Goal: Information Seeking & Learning: Learn about a topic

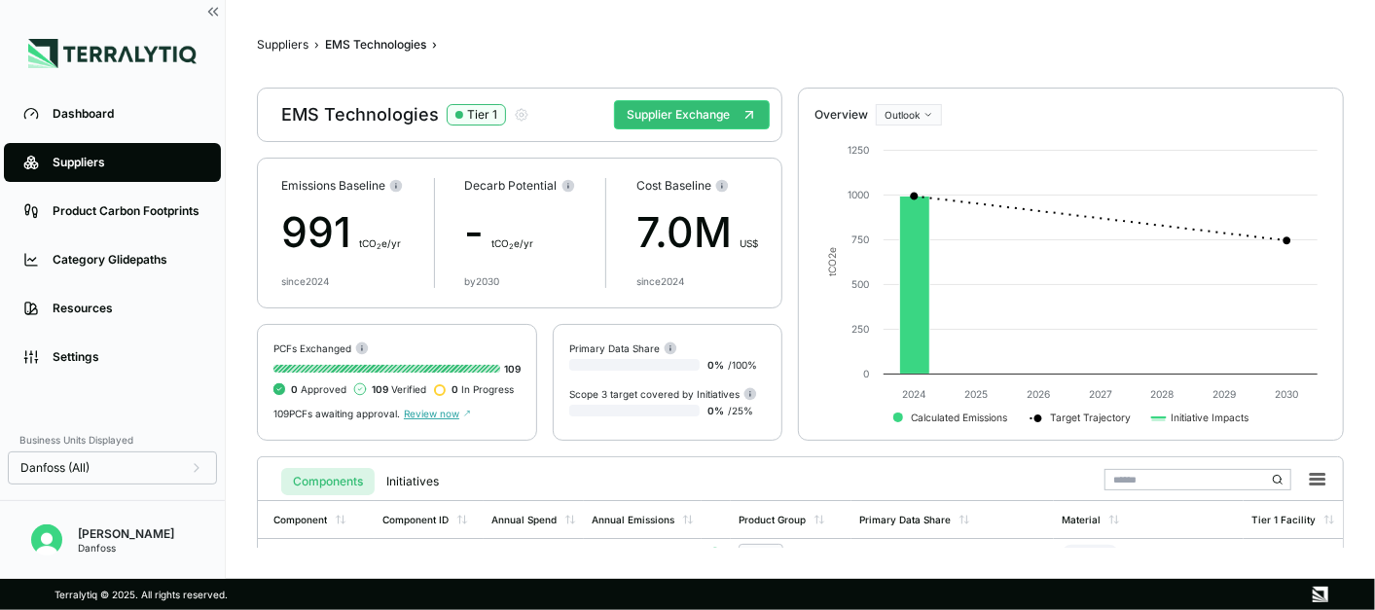
click at [82, 161] on div "Suppliers" at bounding box center [127, 163] width 149 height 16
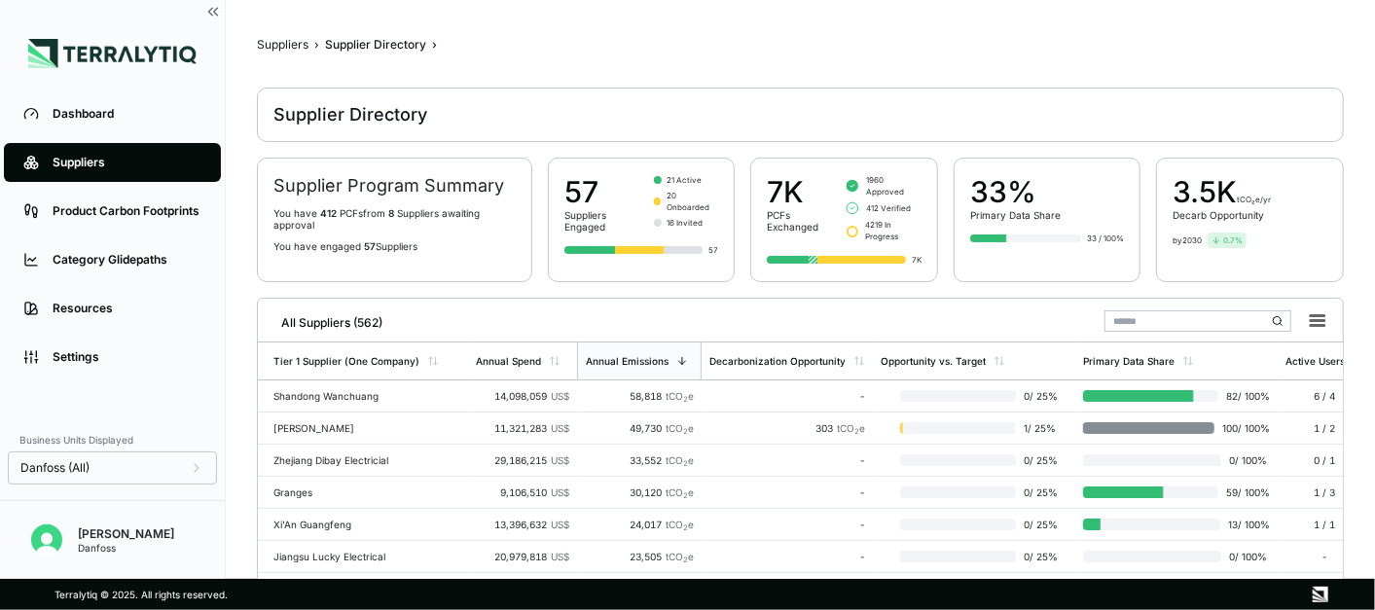
click at [1144, 318] on input "text" at bounding box center [1198, 321] width 187 height 21
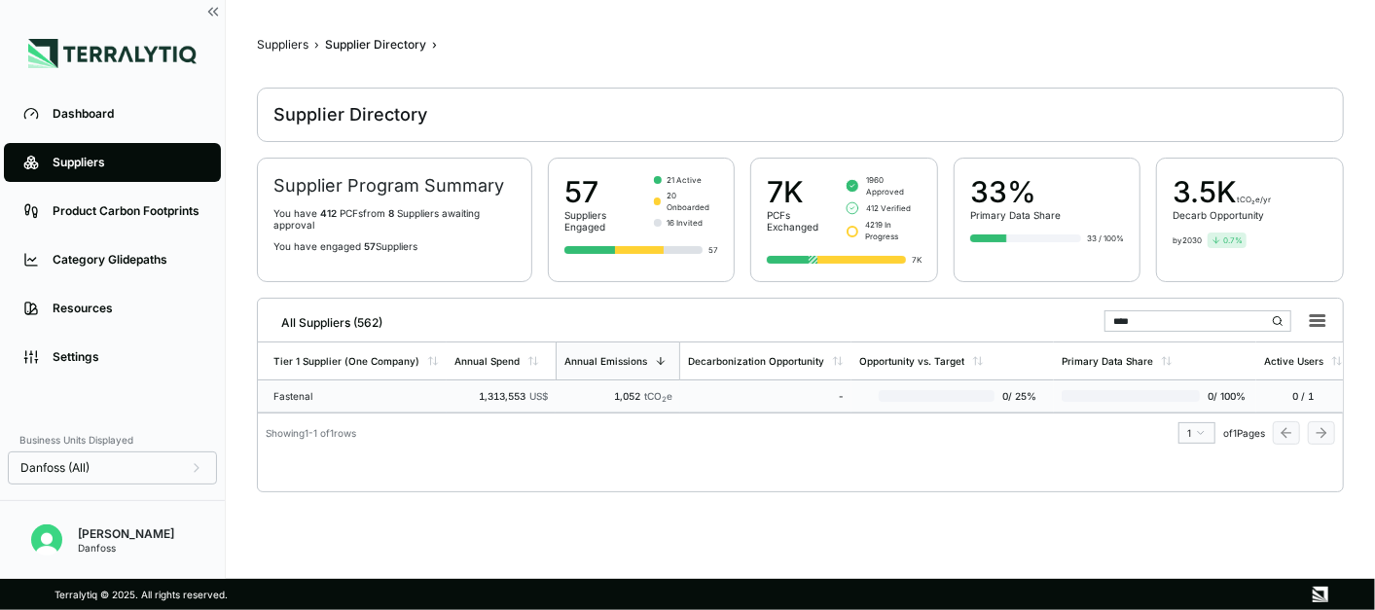
type input "****"
click at [322, 390] on div "Fastenal" at bounding box center [356, 396] width 165 height 12
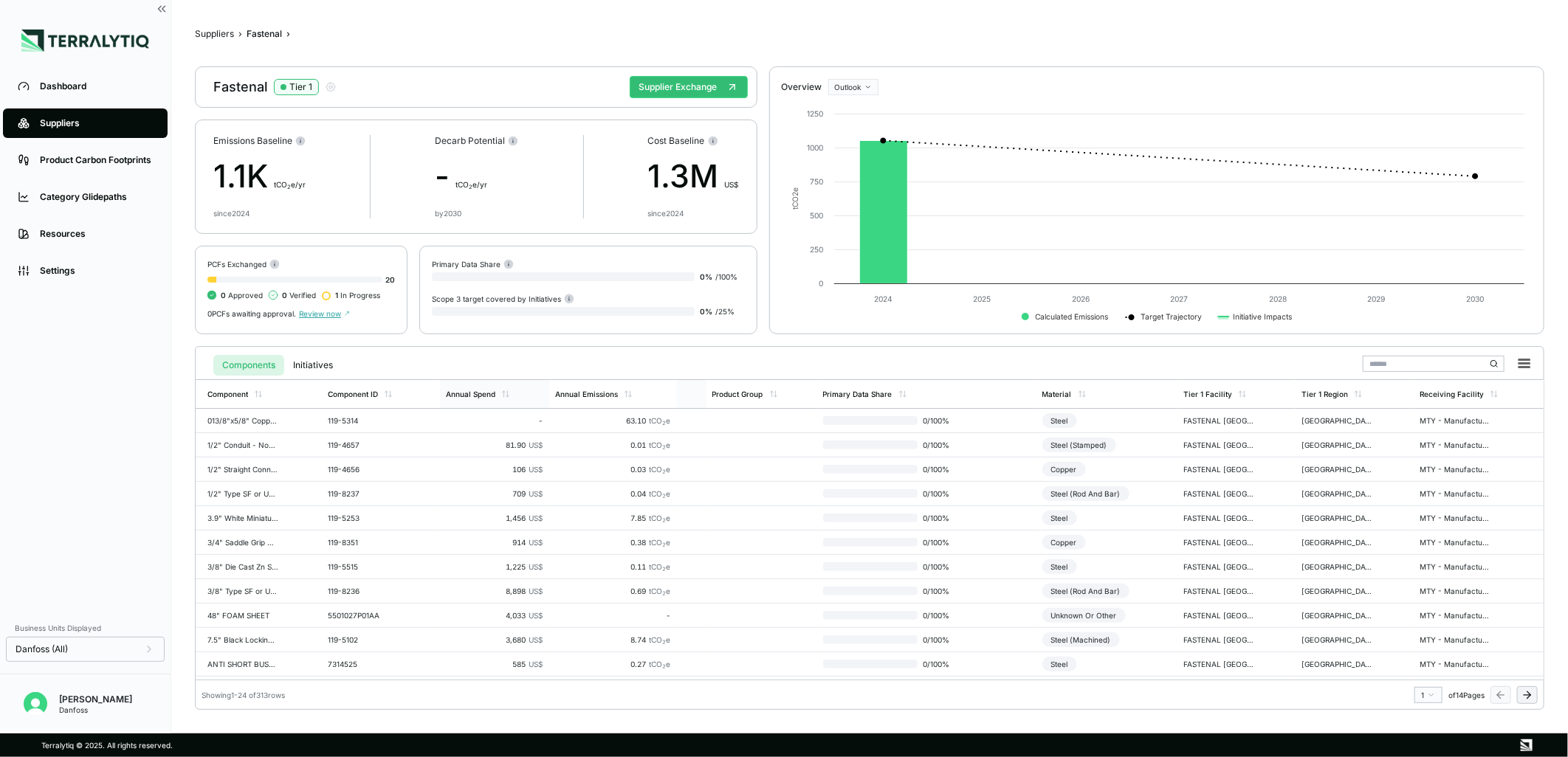
click at [495, 402] on div "Annual Spend" at bounding box center [494, 393] width 108 height 28
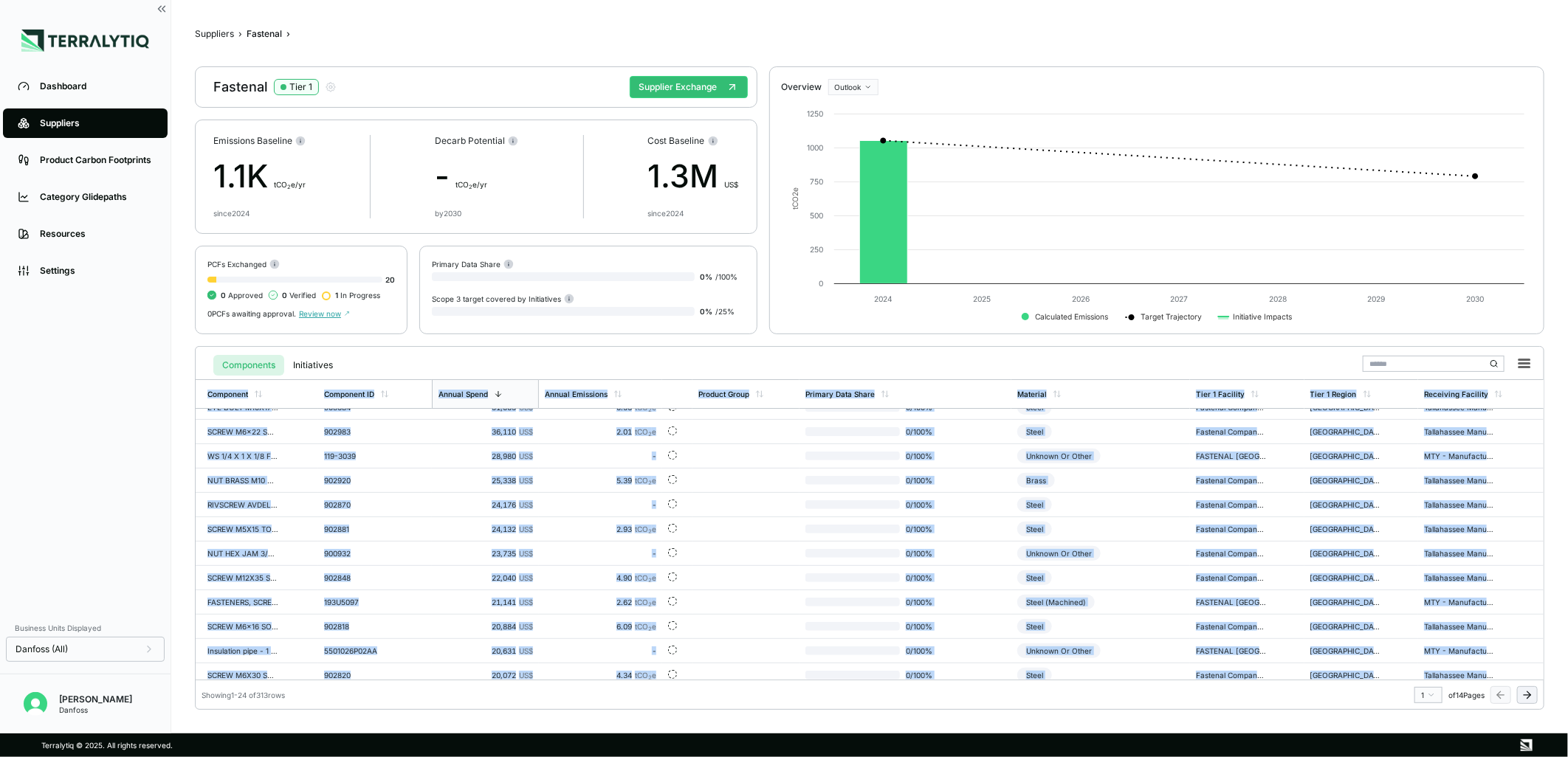
scroll to position [314, 0]
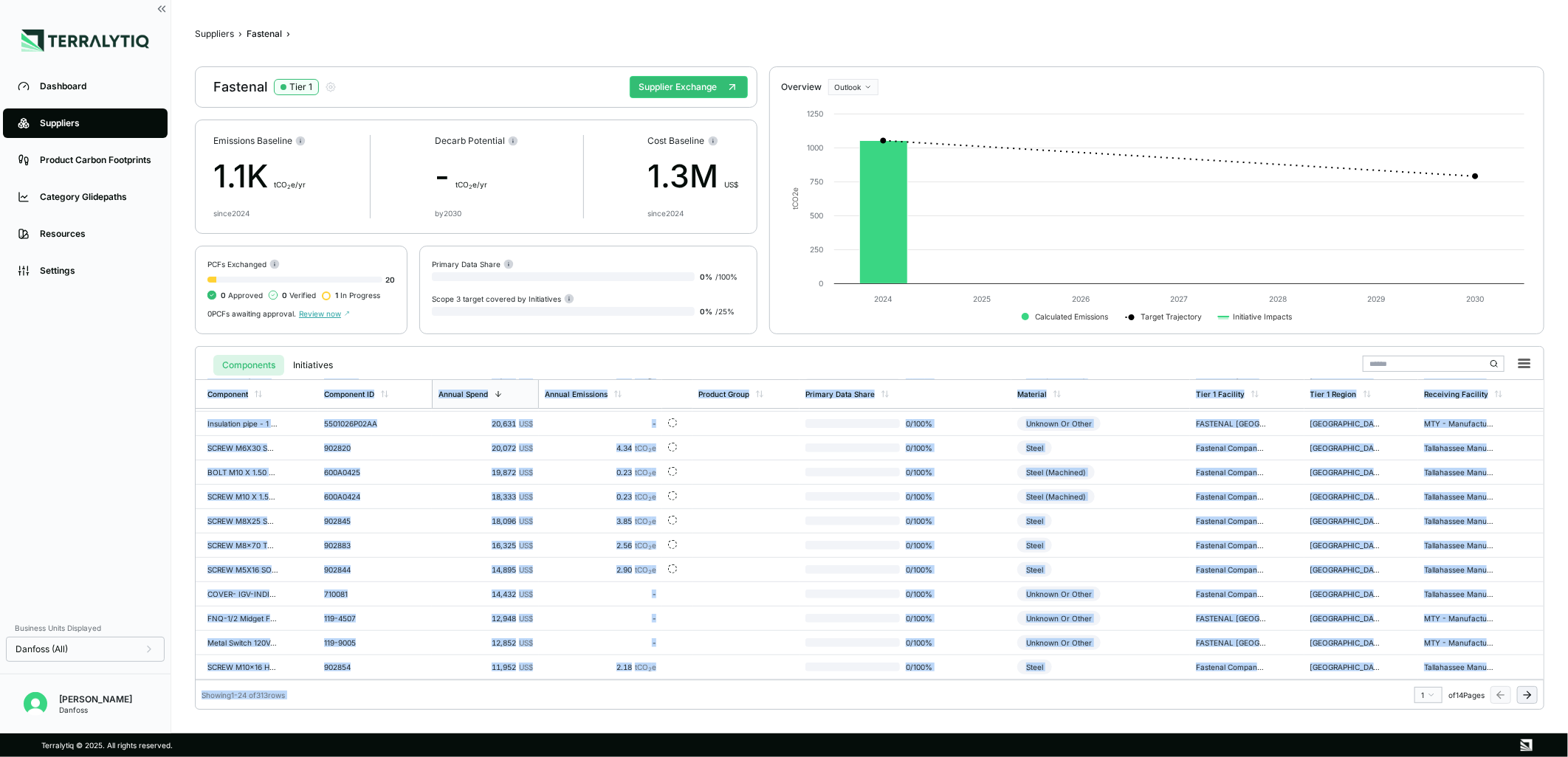
drag, startPoint x: 187, startPoint y: 391, endPoint x: 1307, endPoint y: 691, distance: 1159.5
click at [1307, 691] on main "Suppliers › Fastenal › Fastenal Tier 1 Supplier Exchange Emissions Baseline 1.1…" at bounding box center [870, 367] width 1397 height 734
copy div "Component Component ID Annual Spend Annual Emissions Product Group Primary Data…"
click at [467, 541] on div "16,325 US$" at bounding box center [485, 546] width 96 height 9
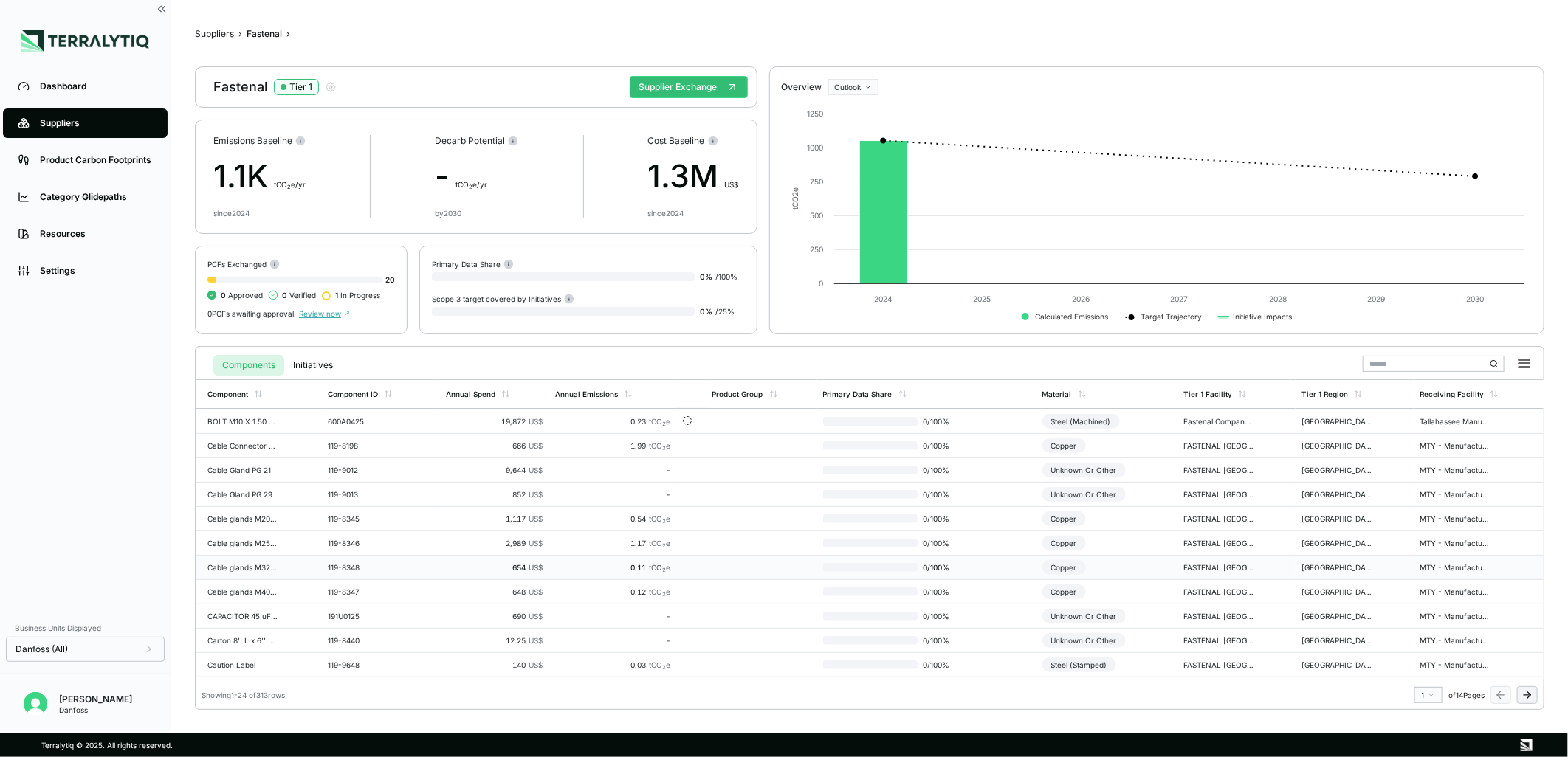
scroll to position [314, 0]
click at [1532, 699] on icon at bounding box center [1527, 695] width 12 height 12
click at [1503, 692] on icon at bounding box center [1501, 695] width 12 height 12
click at [1531, 694] on icon at bounding box center [1527, 695] width 12 height 12
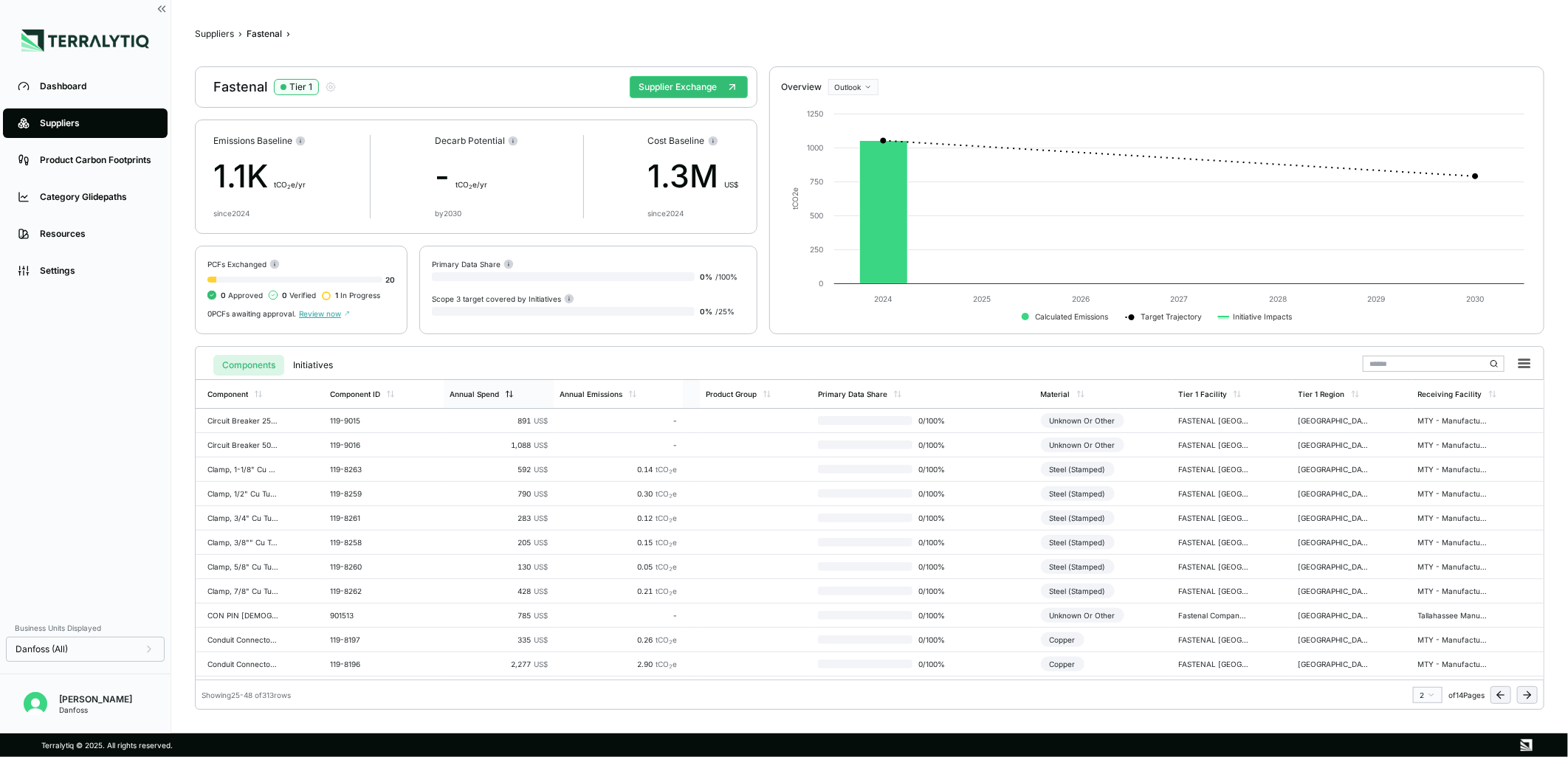
click at [484, 397] on div "Annual Spend" at bounding box center [474, 394] width 49 height 9
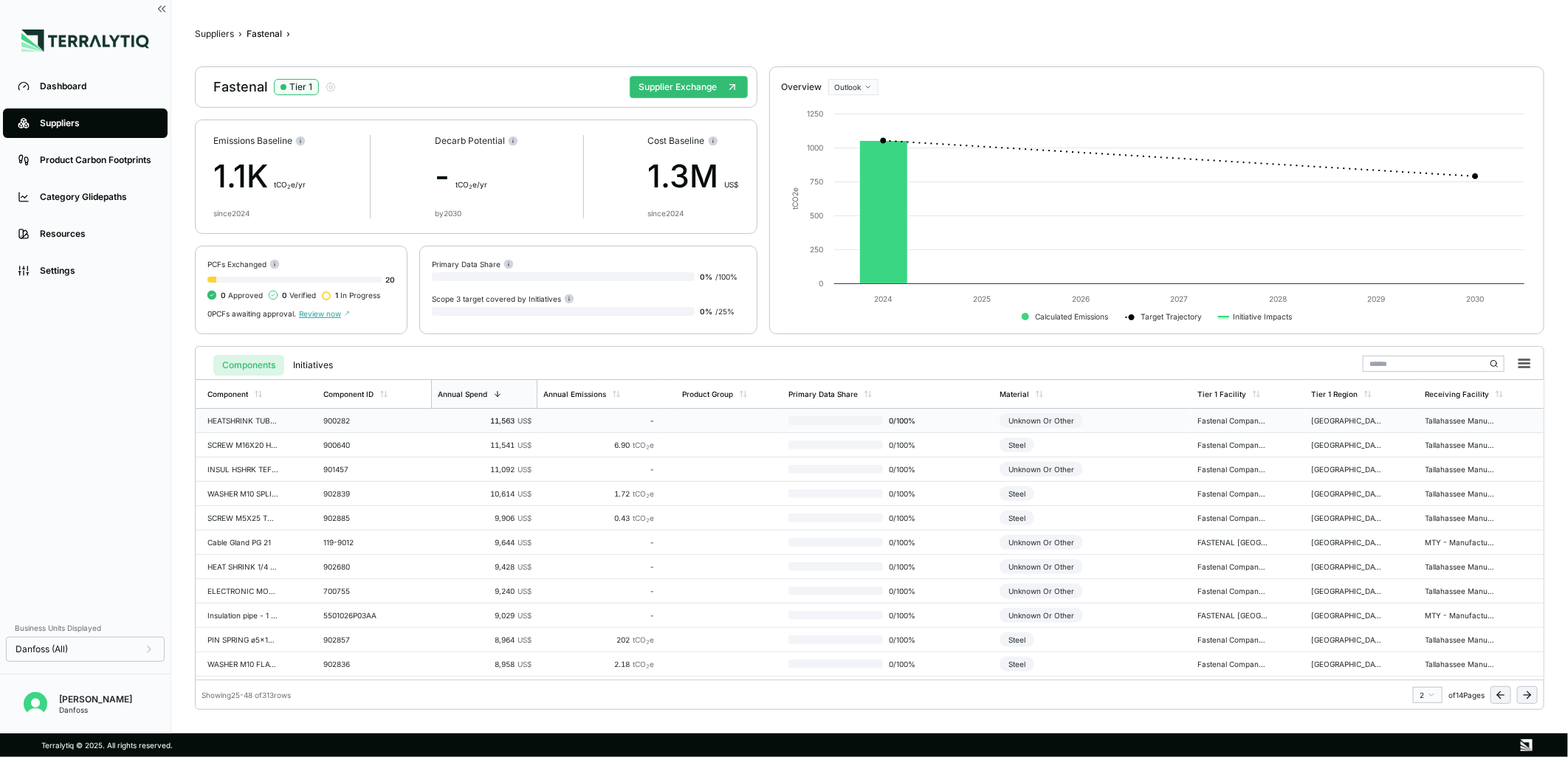
click at [278, 424] on td "HEATSHRINK TUBE 8 MM ID." at bounding box center [256, 421] width 122 height 24
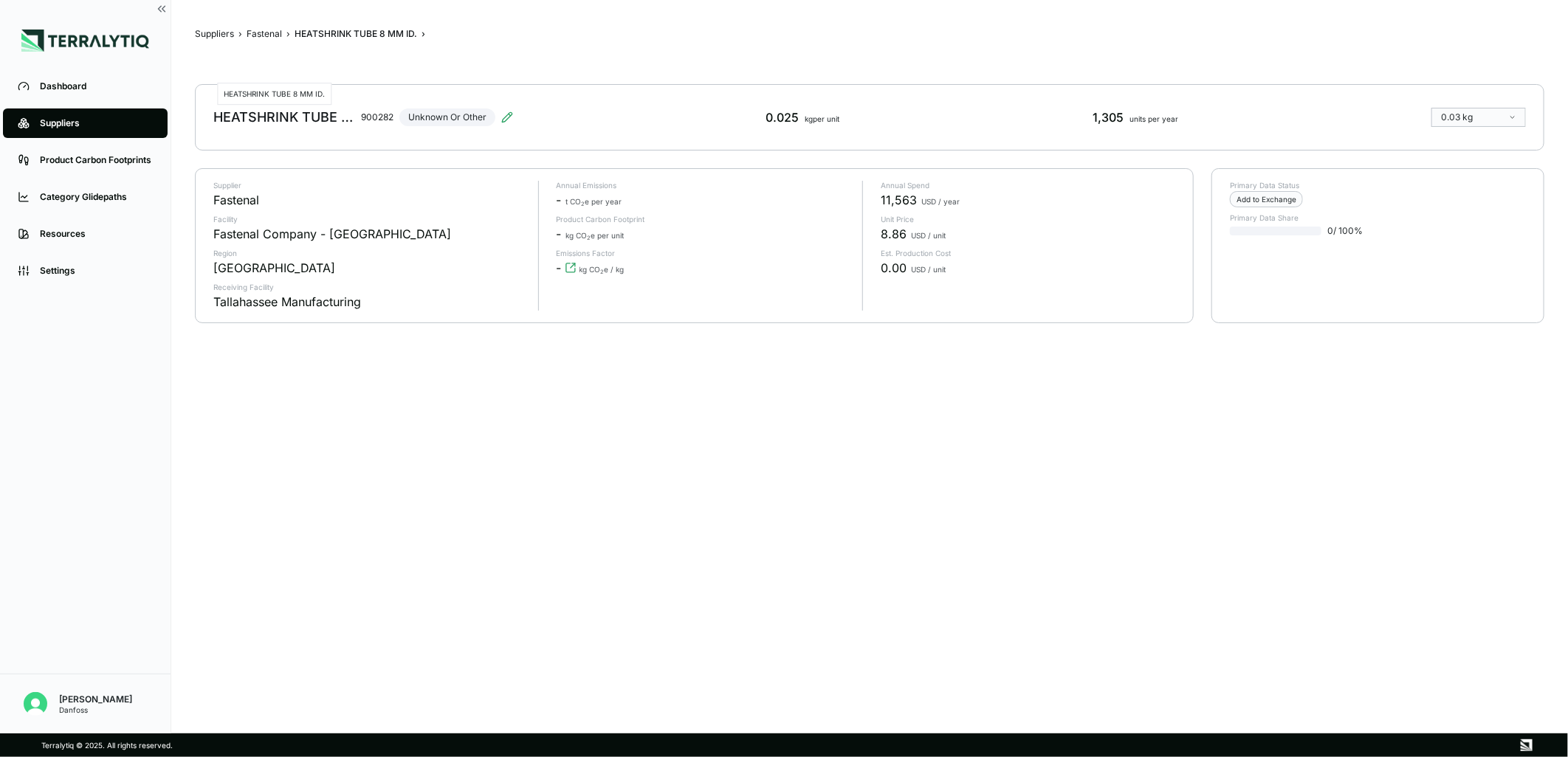
click at [343, 116] on div "HEATSHRINK TUBE 8 MM ID." at bounding box center [284, 117] width 142 height 17
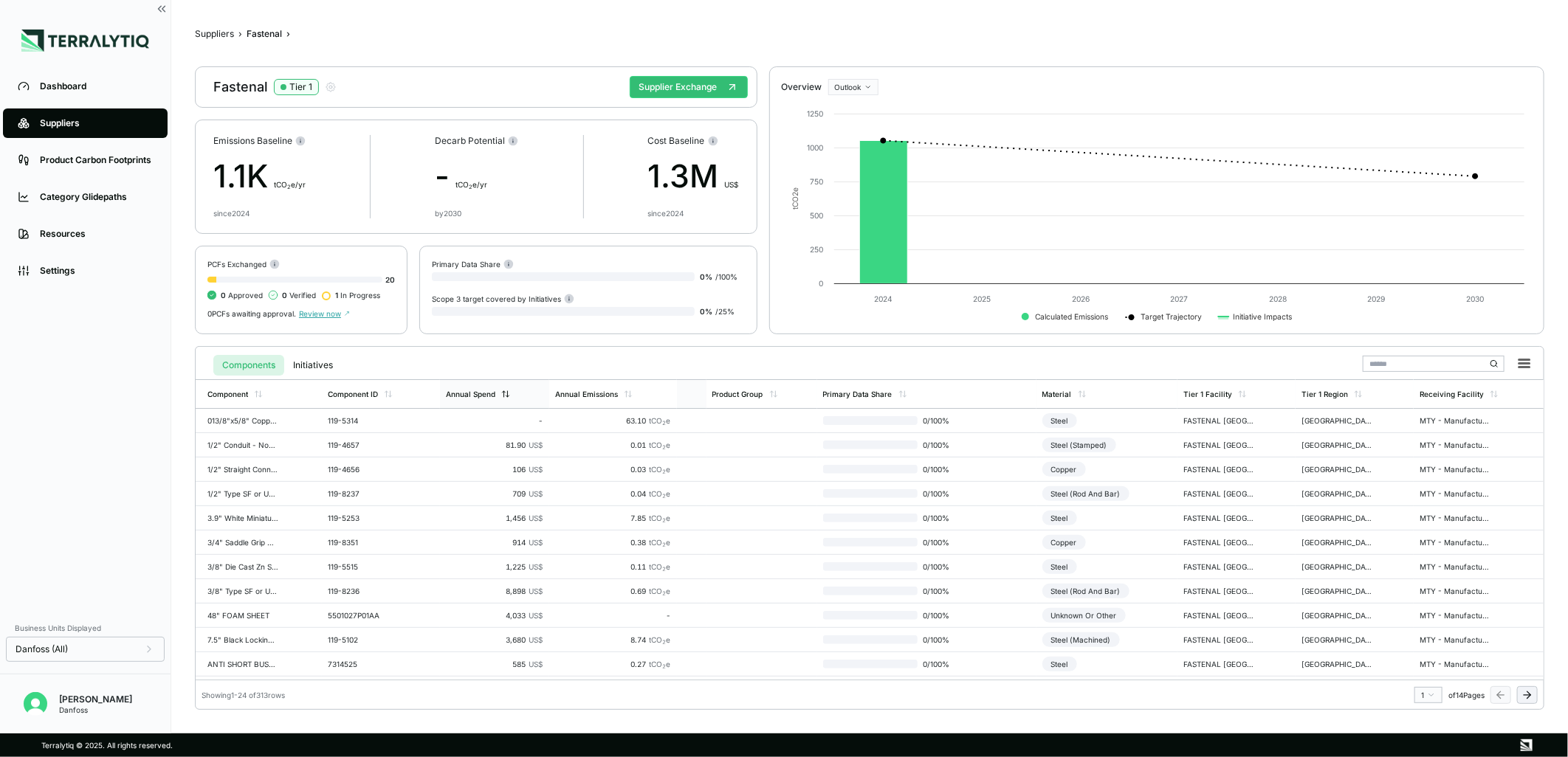
click at [501, 396] on icon at bounding box center [506, 394] width 9 height 9
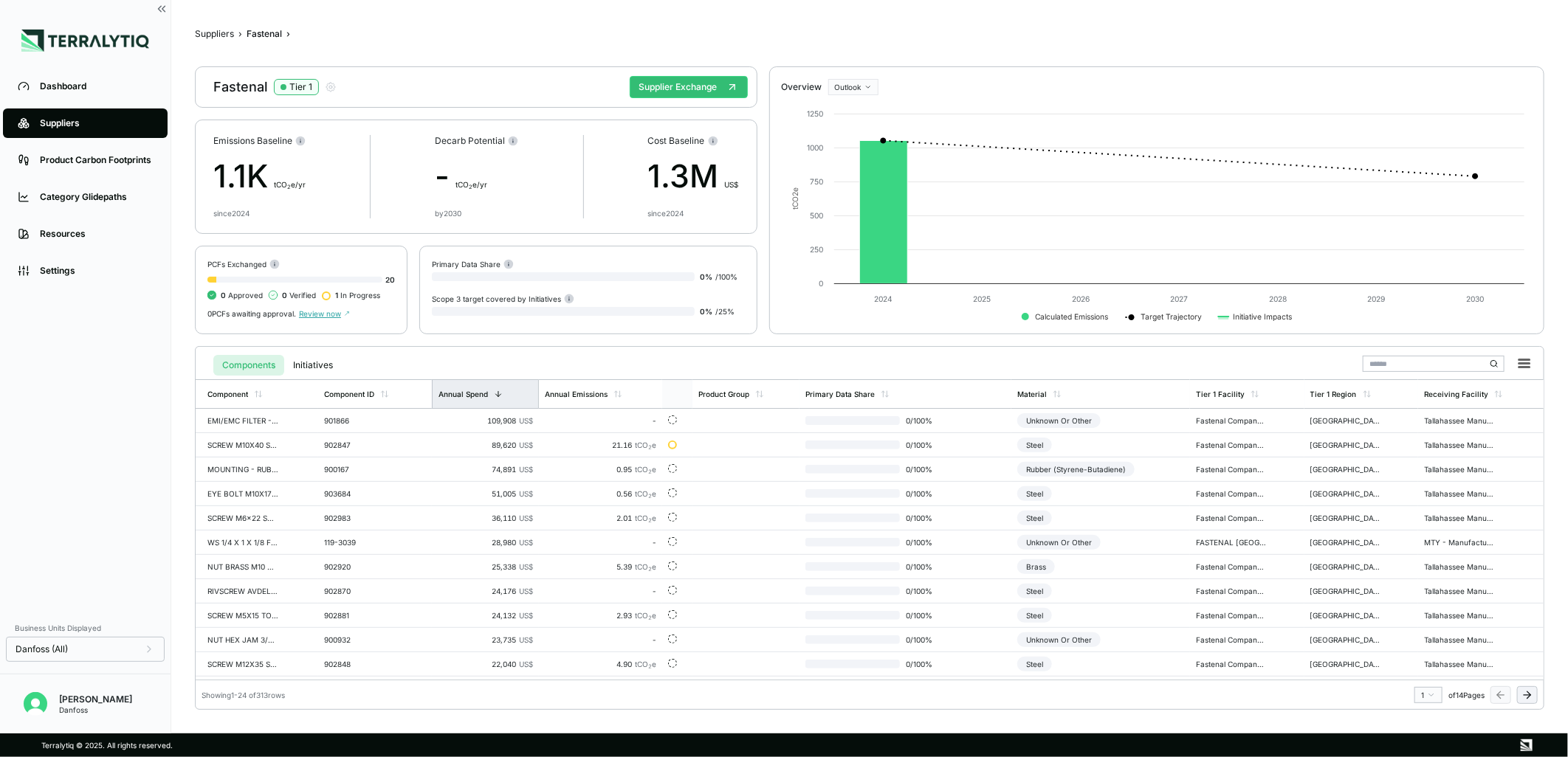
click at [1528, 696] on icon at bounding box center [1527, 695] width 12 height 12
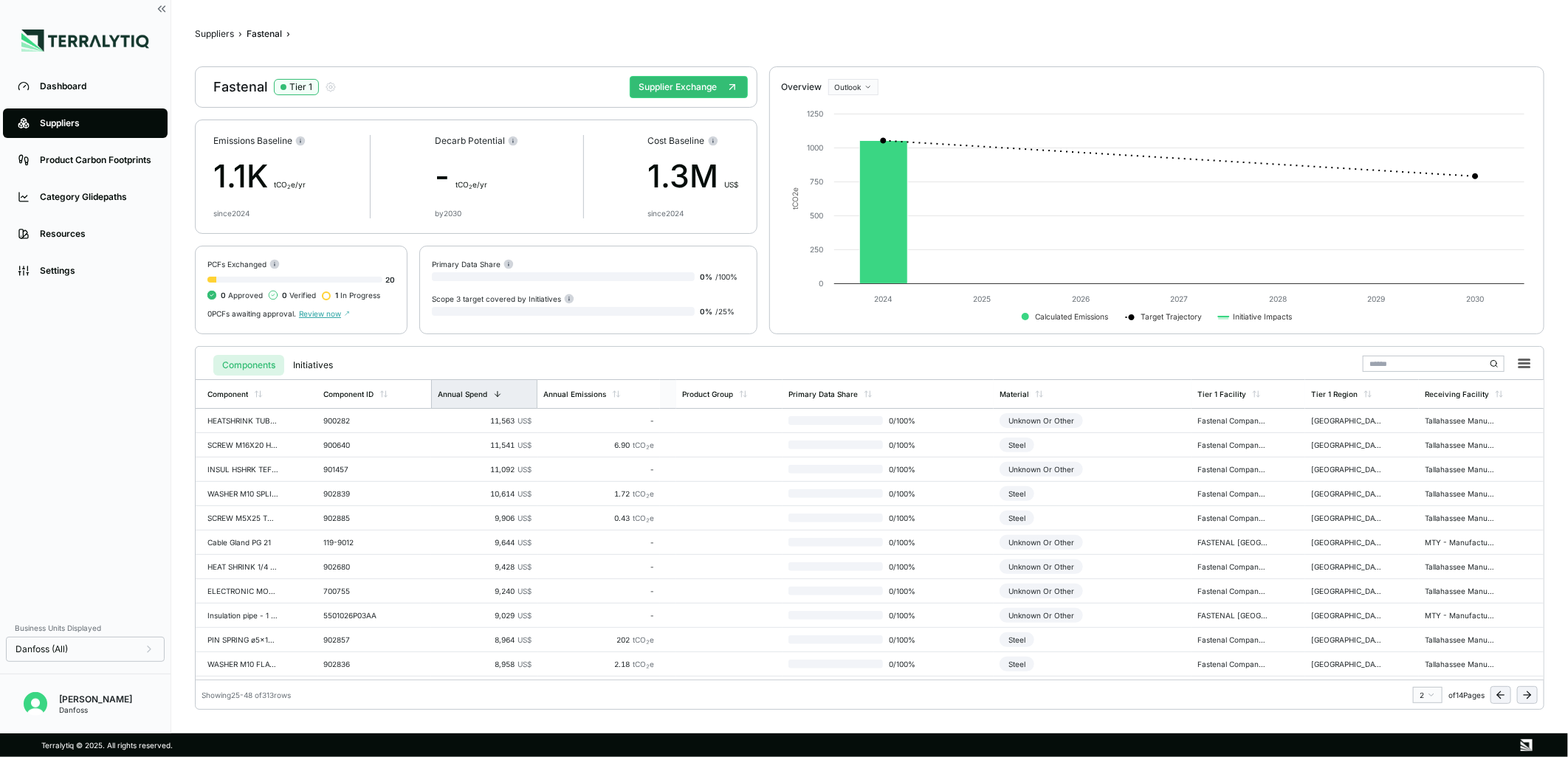
click at [456, 386] on div "Annual Spend" at bounding box center [484, 393] width 106 height 28
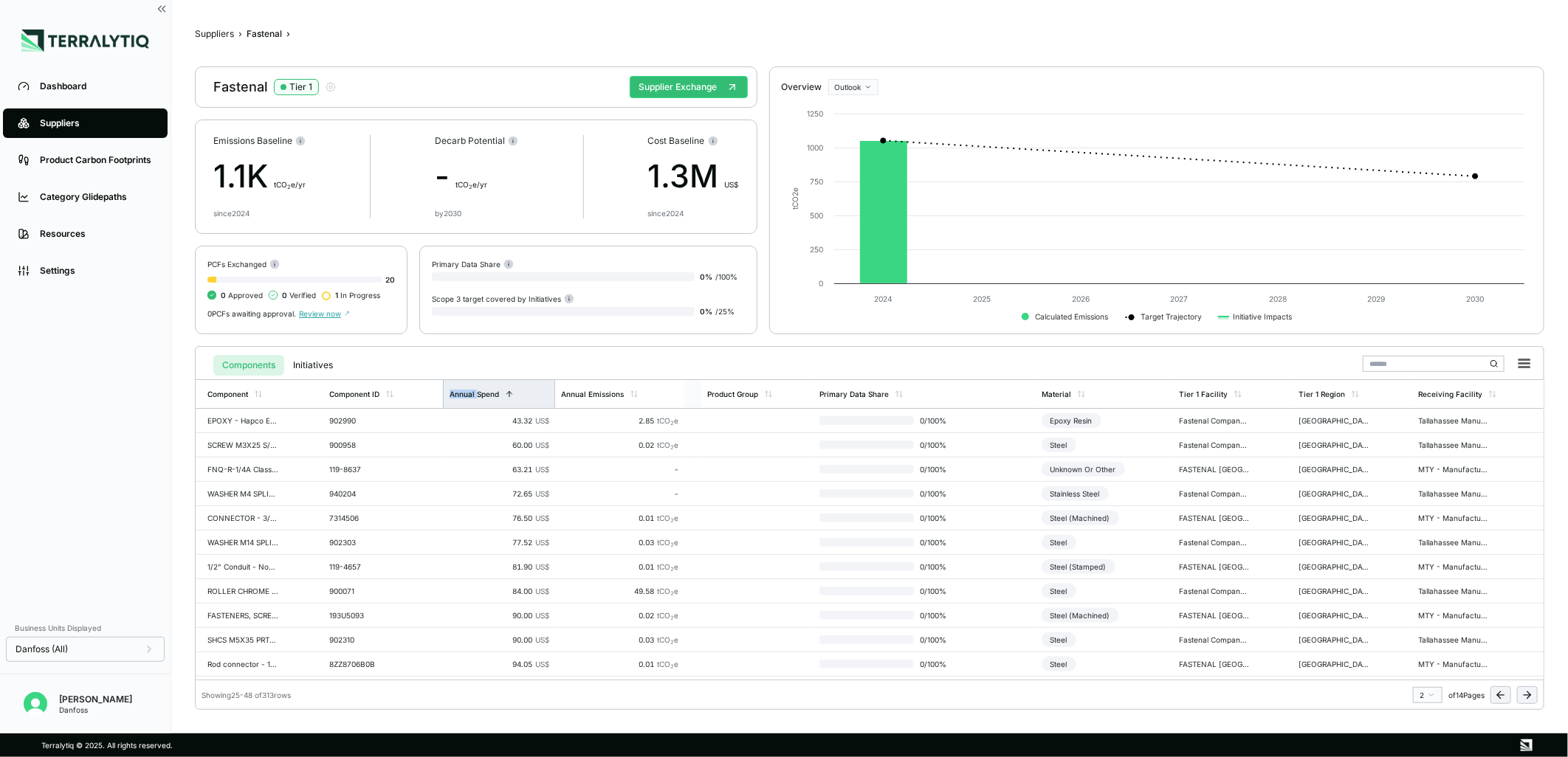
click at [456, 386] on div "Annual Spend" at bounding box center [499, 393] width 112 height 28
drag, startPoint x: 456, startPoint y: 386, endPoint x: 496, endPoint y: 396, distance: 41.2
click at [496, 396] on div "Annual Spend" at bounding box center [474, 394] width 49 height 9
